Goal: Task Accomplishment & Management: Manage account settings

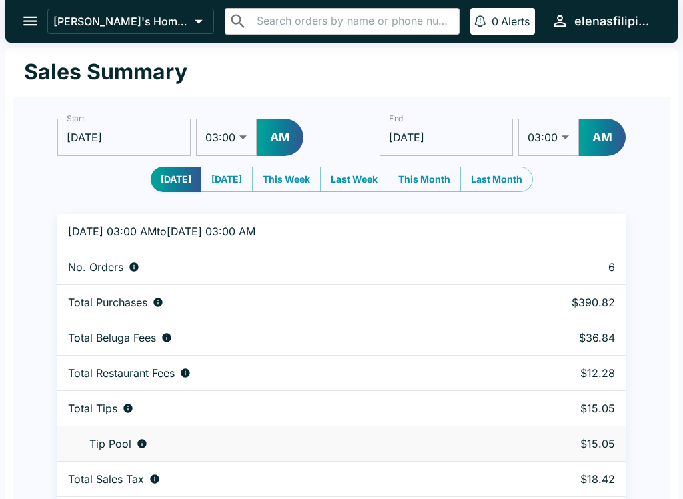
select select "03:00"
click at [35, 19] on icon "open drawer" at bounding box center [30, 21] width 18 height 18
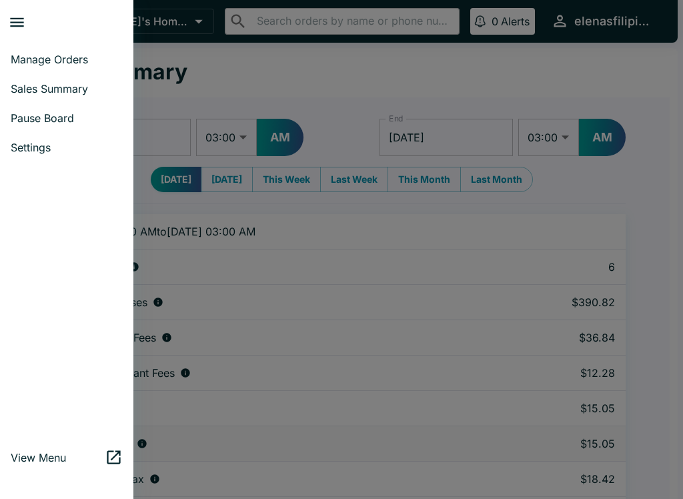
click at [63, 61] on span "Manage Orders" at bounding box center [67, 59] width 112 height 13
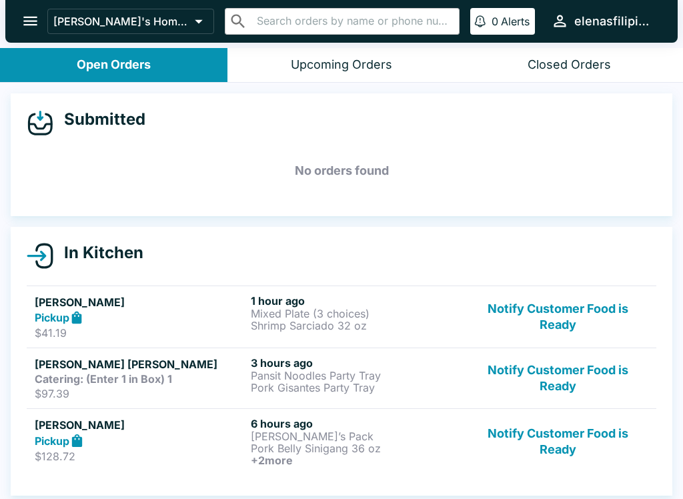
click at [570, 445] on button "Notify Customer Food is Ready" at bounding box center [558, 441] width 181 height 49
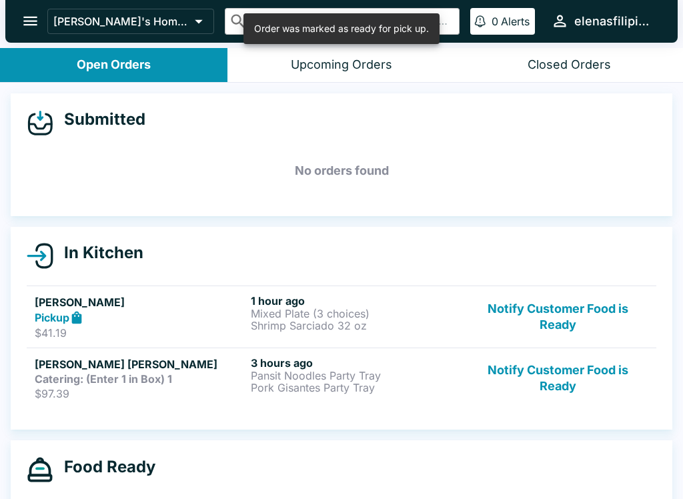
click at [573, 306] on button "Notify Customer Food is Ready" at bounding box center [558, 317] width 181 height 46
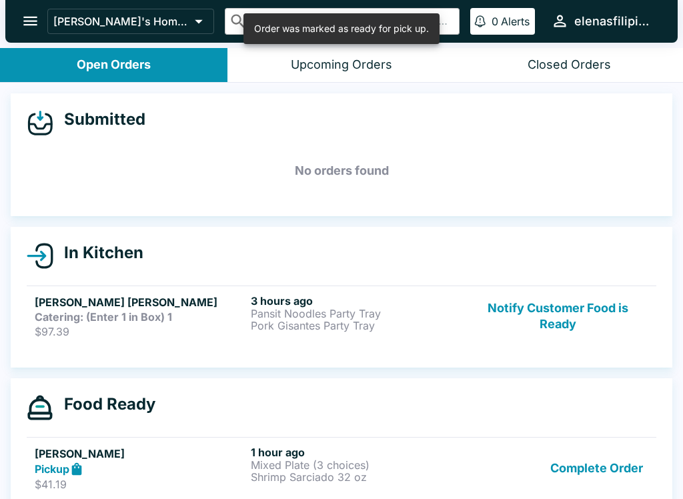
click at [574, 365] on div "In Kitchen [PERSON_NAME] Pickup $41.19 1 hour ago Mixed Plate (3 choices) Shrim…" at bounding box center [342, 297] width 662 height 141
click at [573, 326] on button "Notify Customer Food is Ready" at bounding box center [558, 316] width 181 height 44
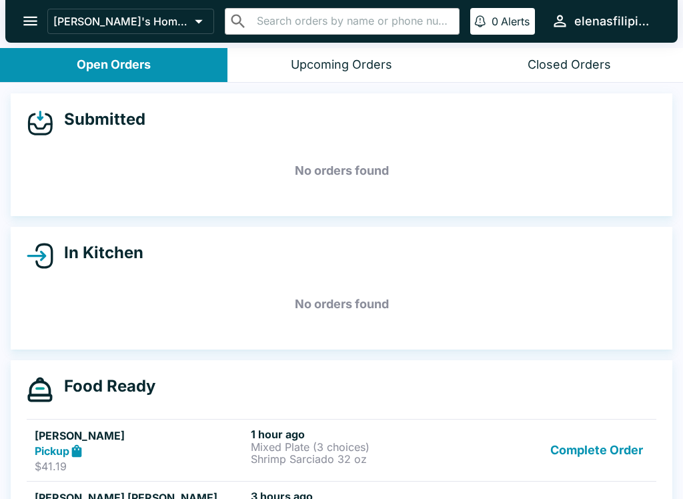
click at [570, 454] on button "Complete Order" at bounding box center [596, 451] width 103 height 46
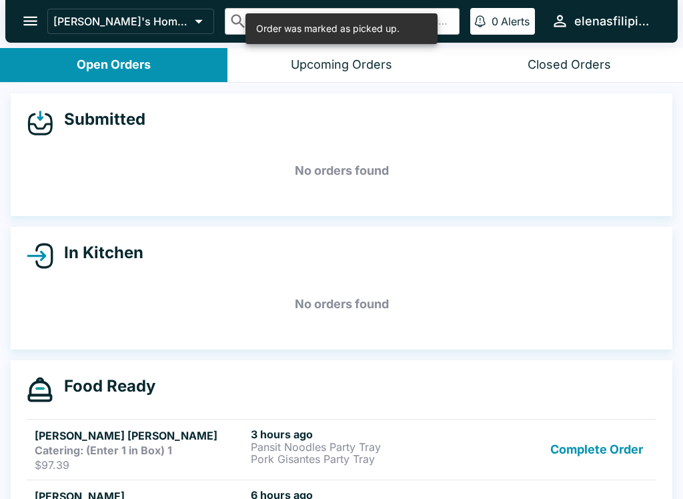
click at [578, 458] on button "Complete Order" at bounding box center [596, 450] width 103 height 44
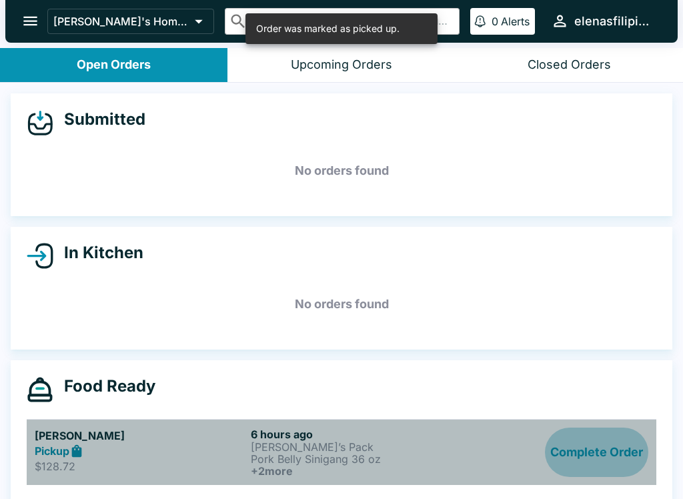
click at [577, 453] on button "Complete Order" at bounding box center [596, 452] width 103 height 49
